Goal: Find specific page/section: Find specific page/section

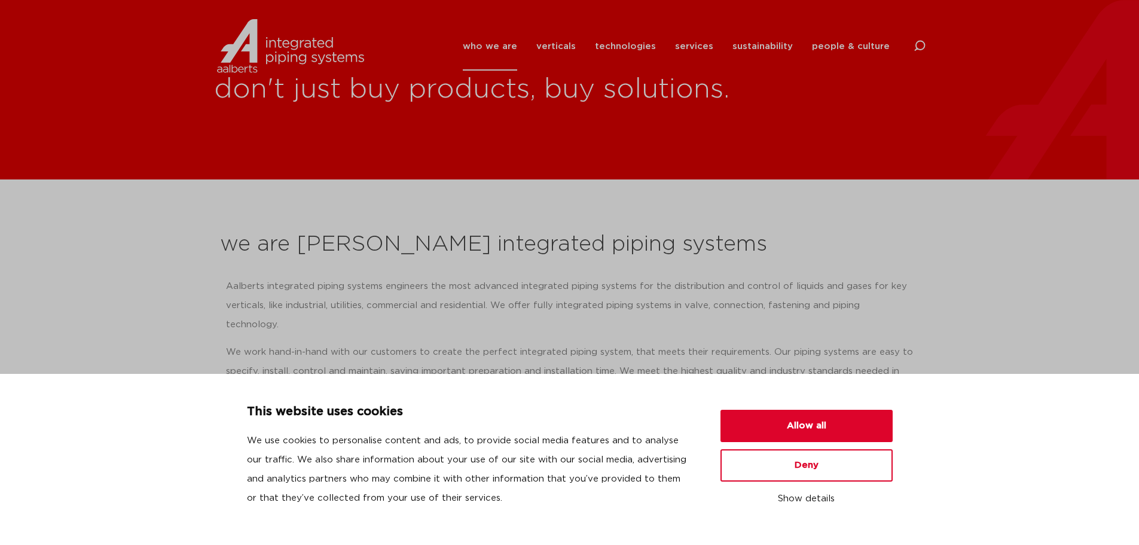
click at [920, 38] on div at bounding box center [920, 46] width 12 height 48
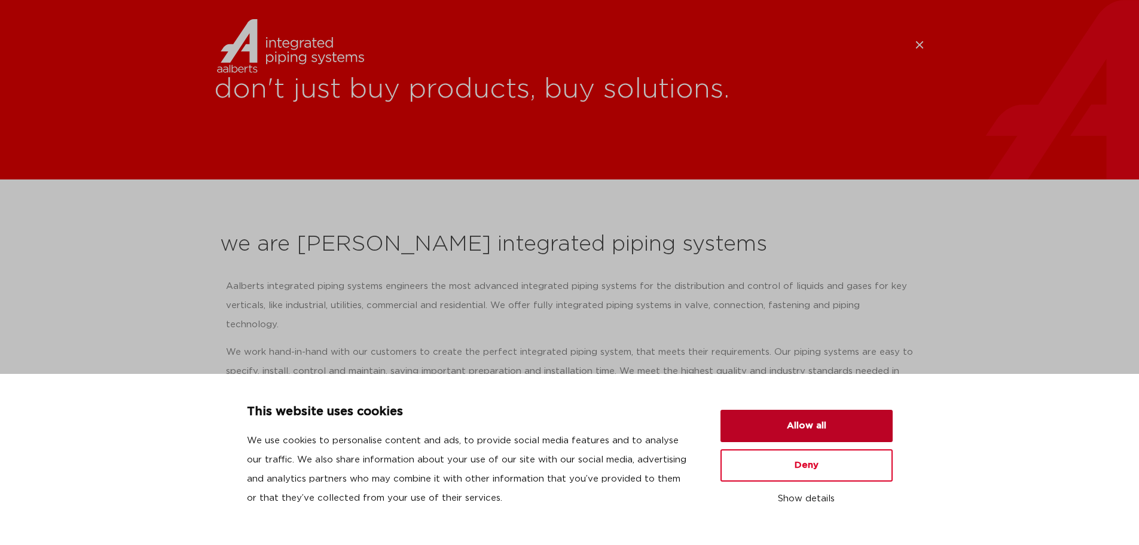
click at [829, 429] on button "Allow all" at bounding box center [807, 426] width 172 height 32
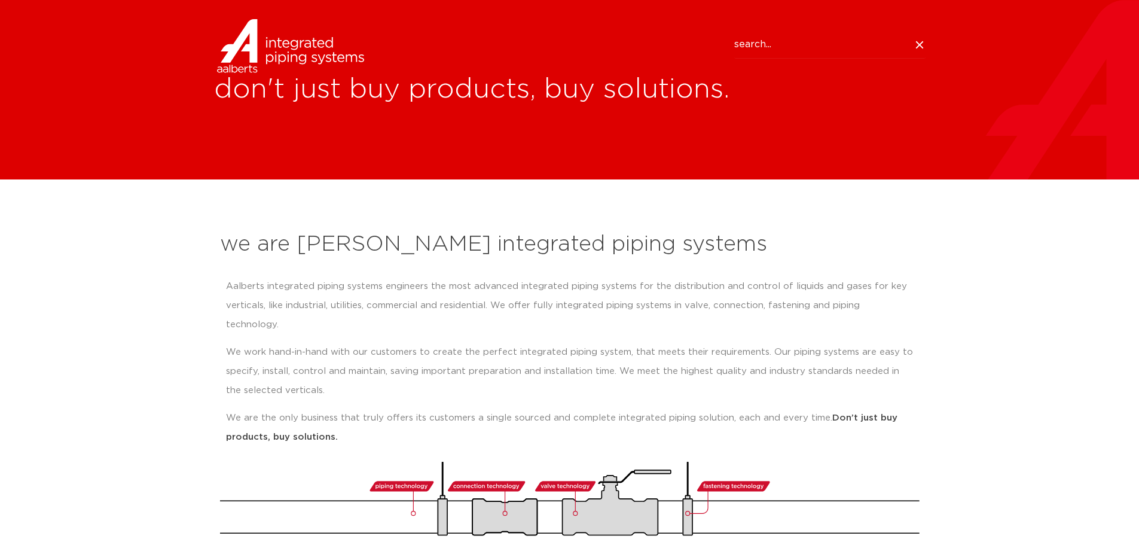
click at [917, 45] on icon at bounding box center [920, 45] width 12 height 12
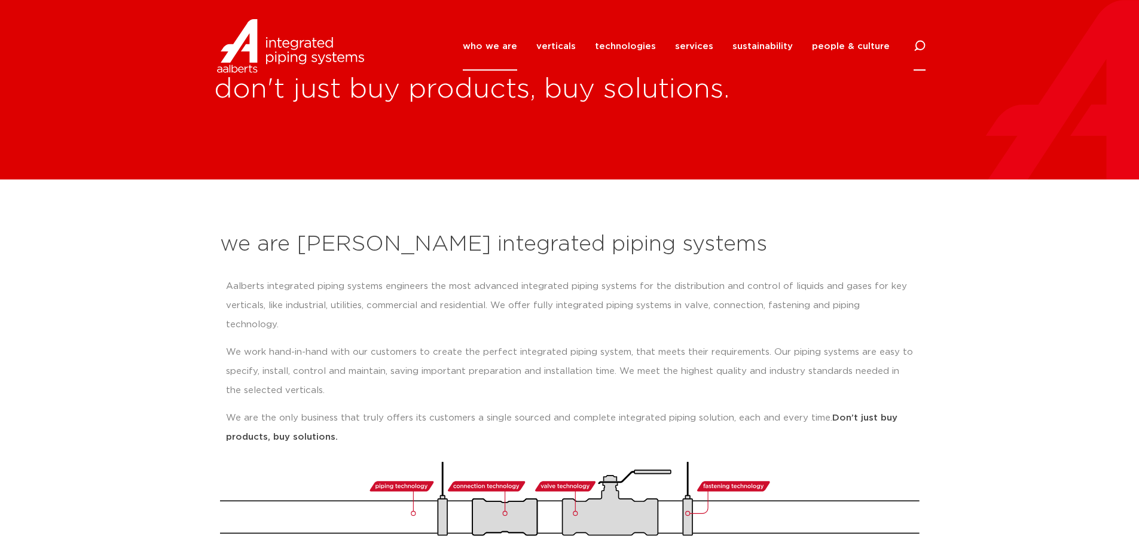
click at [916, 42] on icon at bounding box center [920, 46] width 12 height 12
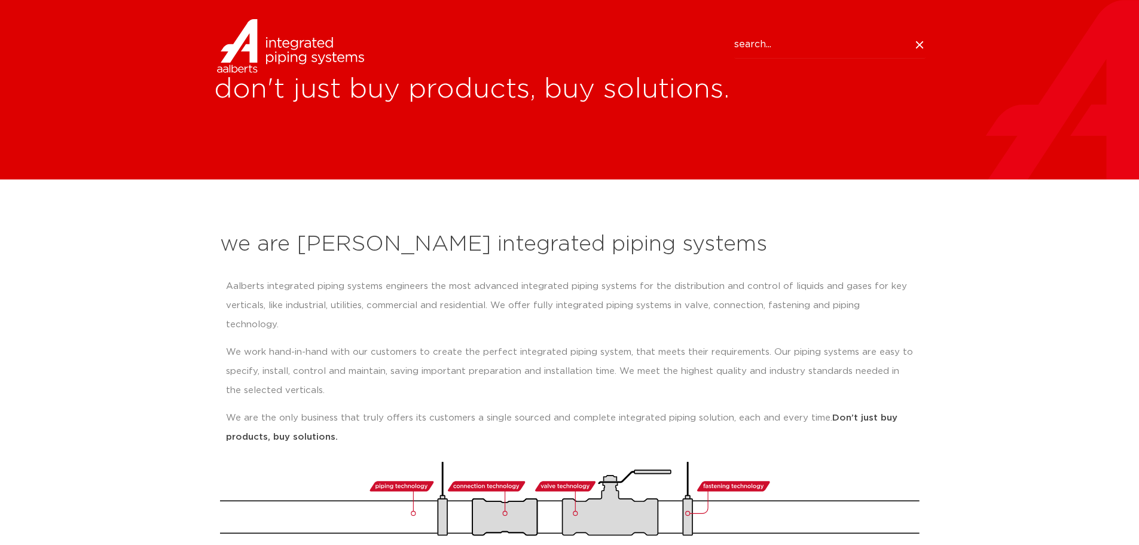
click at [849, 44] on input "Search" at bounding box center [829, 45] width 191 height 28
paste input "6120201"
type input "6120201"
click button "Search" at bounding box center [0, 0] width 0 height 0
